Goal: Task Accomplishment & Management: Complete application form

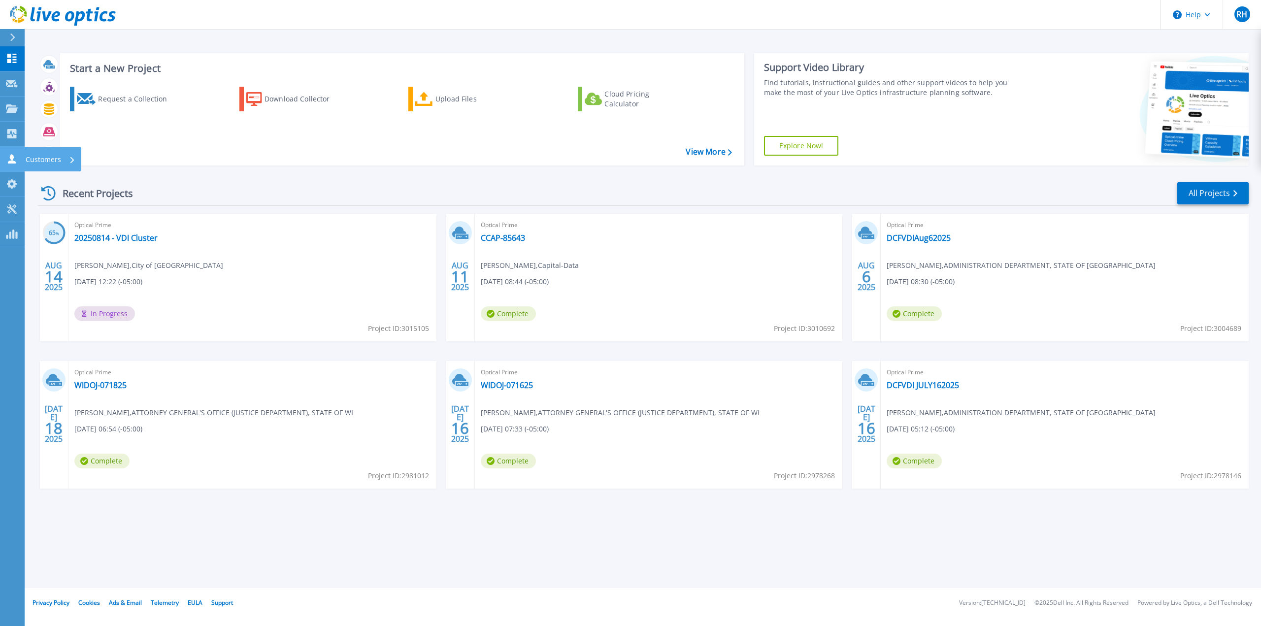
click at [8, 157] on icon at bounding box center [12, 158] width 12 height 9
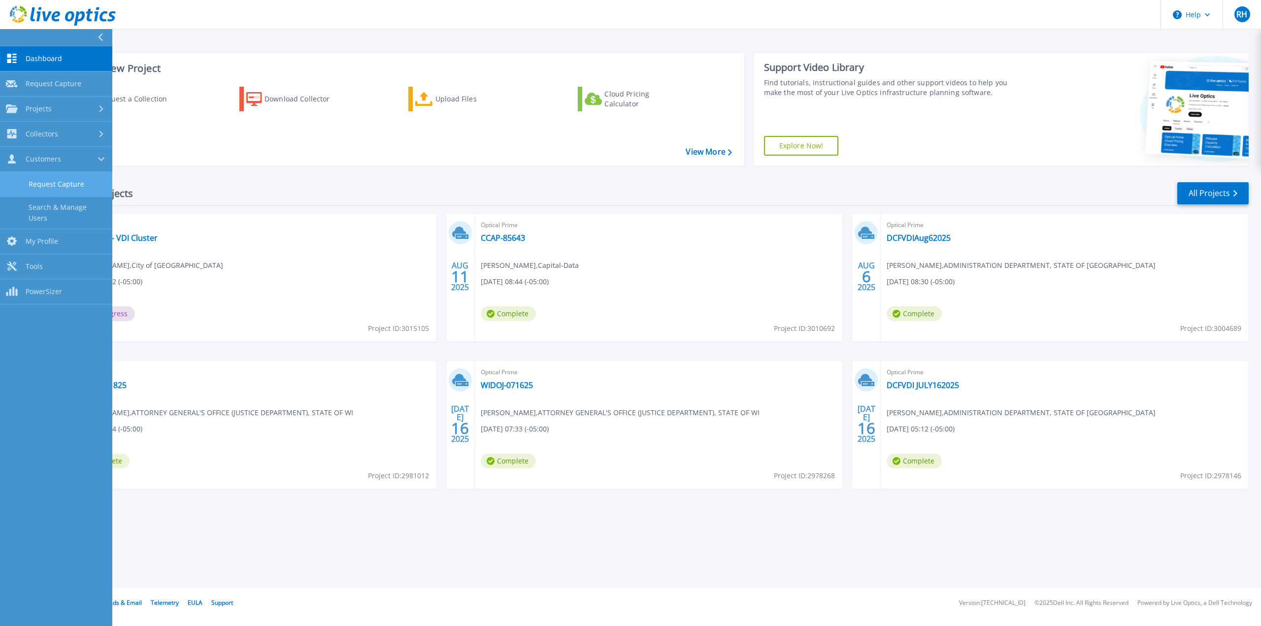
click at [50, 181] on link "Request Capture" at bounding box center [56, 184] width 112 height 25
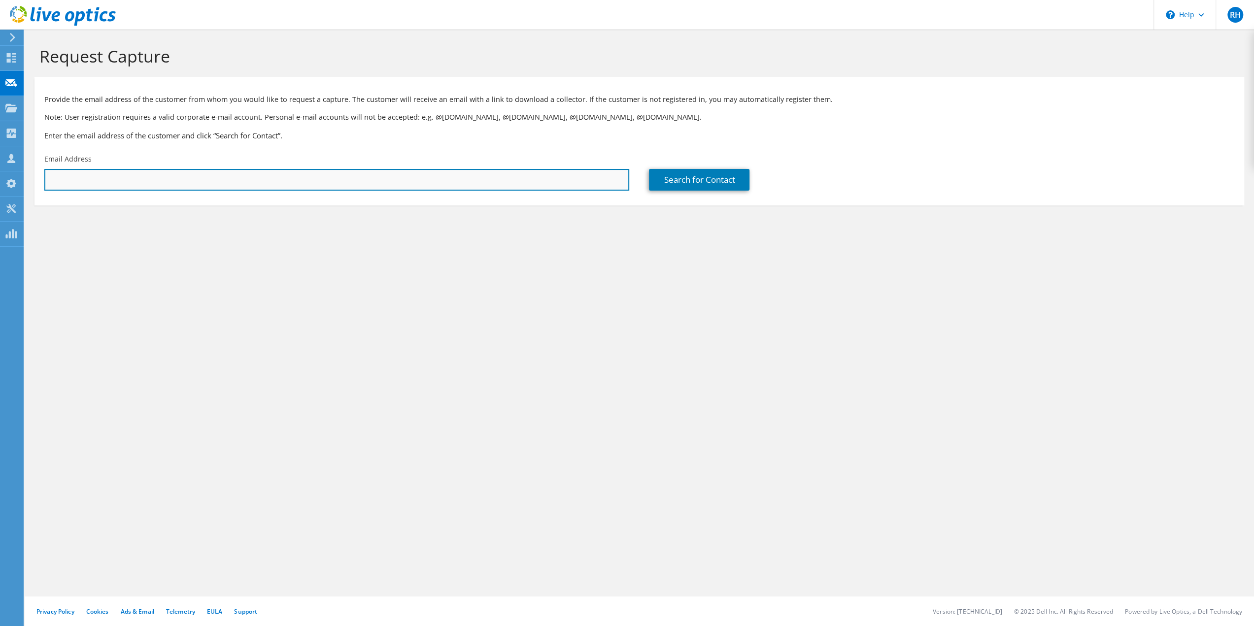
paste input "[EMAIL_ADDRESS][DOMAIN_NAME]"
type input "[EMAIL_ADDRESS][DOMAIN_NAME]"
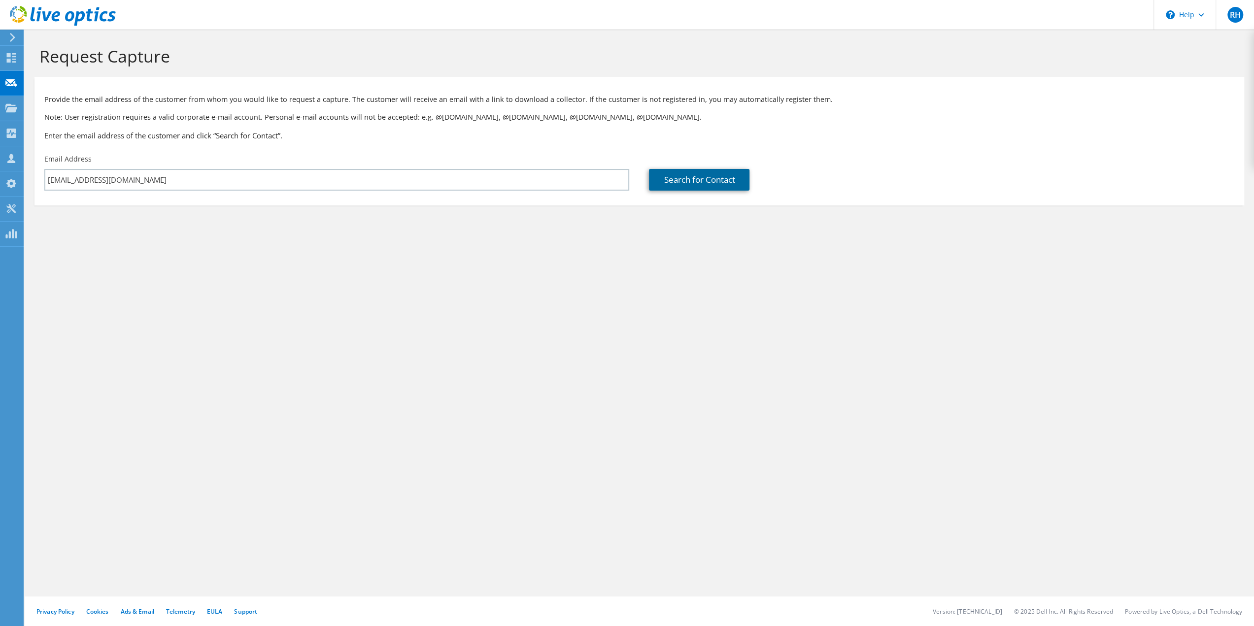
click at [677, 183] on link "Search for Contact" at bounding box center [699, 180] width 101 height 22
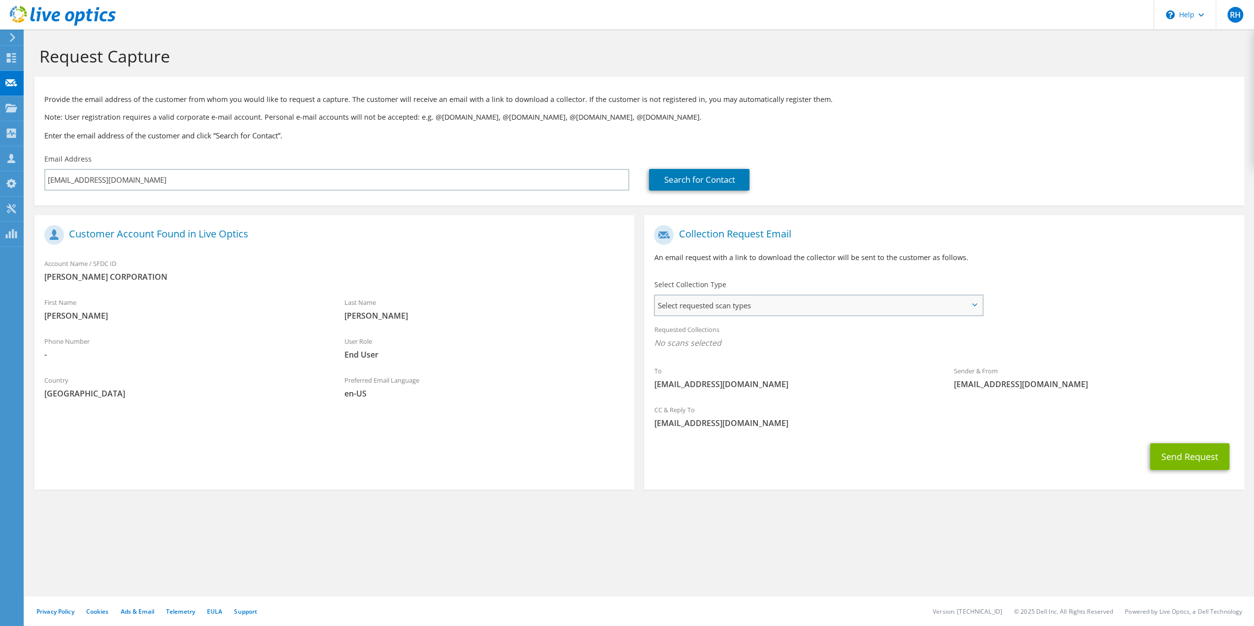
click at [737, 309] on span "Select requested scan types" at bounding box center [818, 306] width 327 height 20
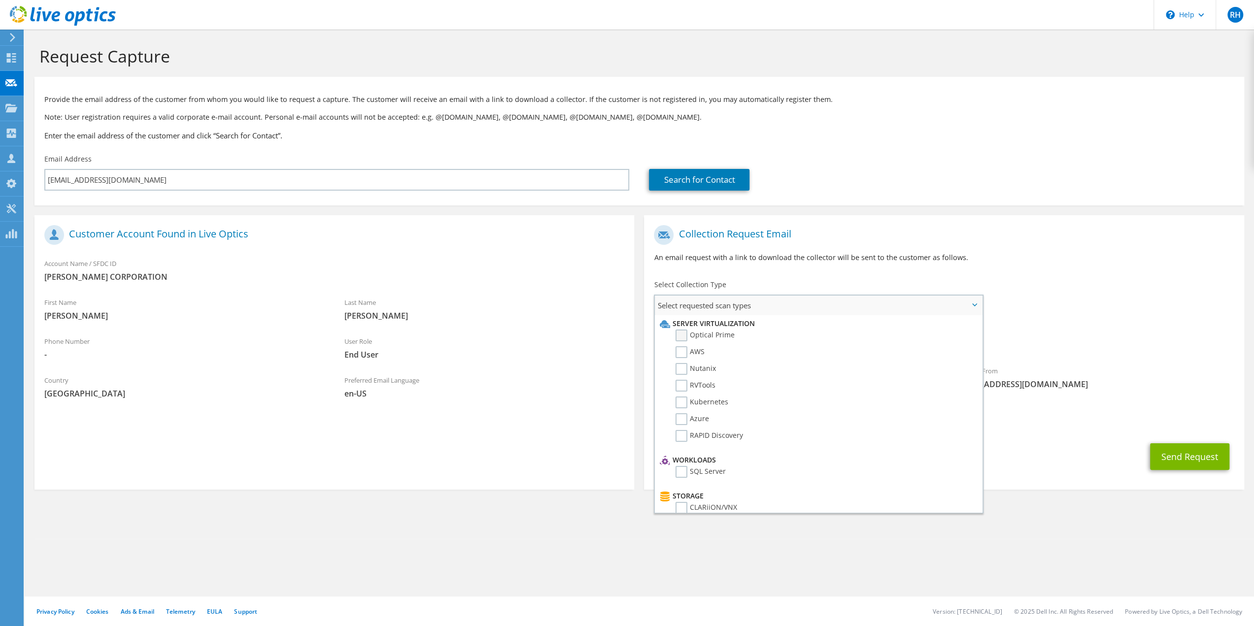
click at [681, 335] on label "Optical Prime" at bounding box center [705, 336] width 59 height 12
click at [0, 0] on input "Optical Prime" at bounding box center [0, 0] width 0 height 0
click at [1177, 458] on button "Send Request" at bounding box center [1189, 459] width 79 height 27
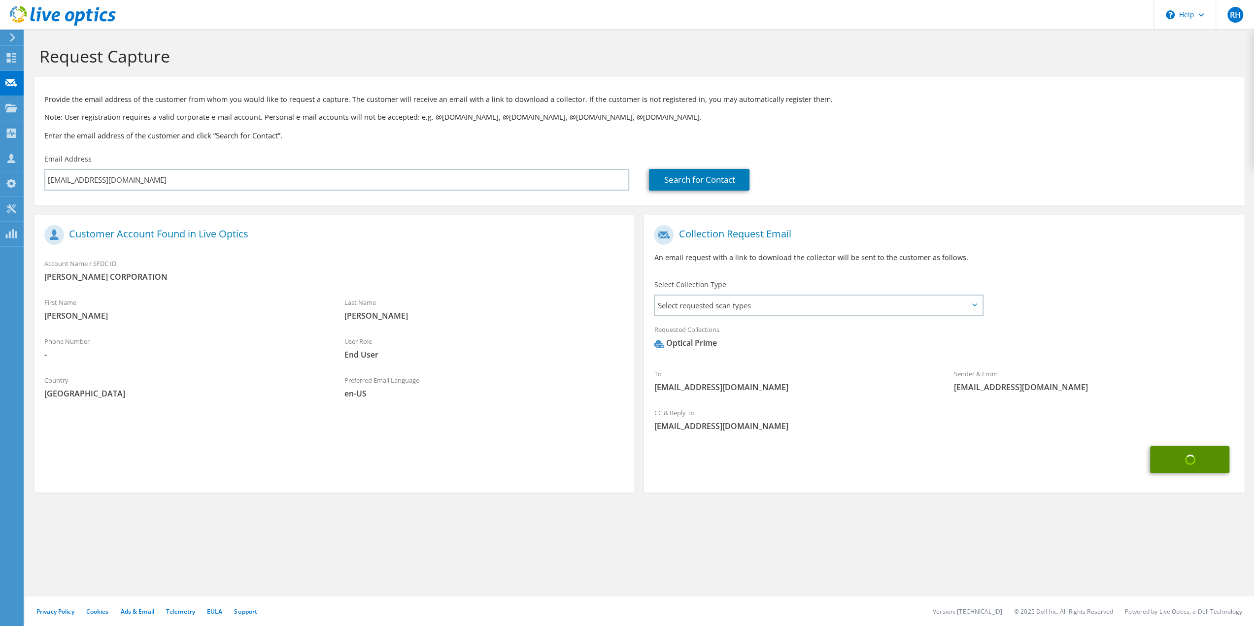
click at [1177, 458] on button "Send Request" at bounding box center [1189, 459] width 79 height 27
